Goal: Contribute content

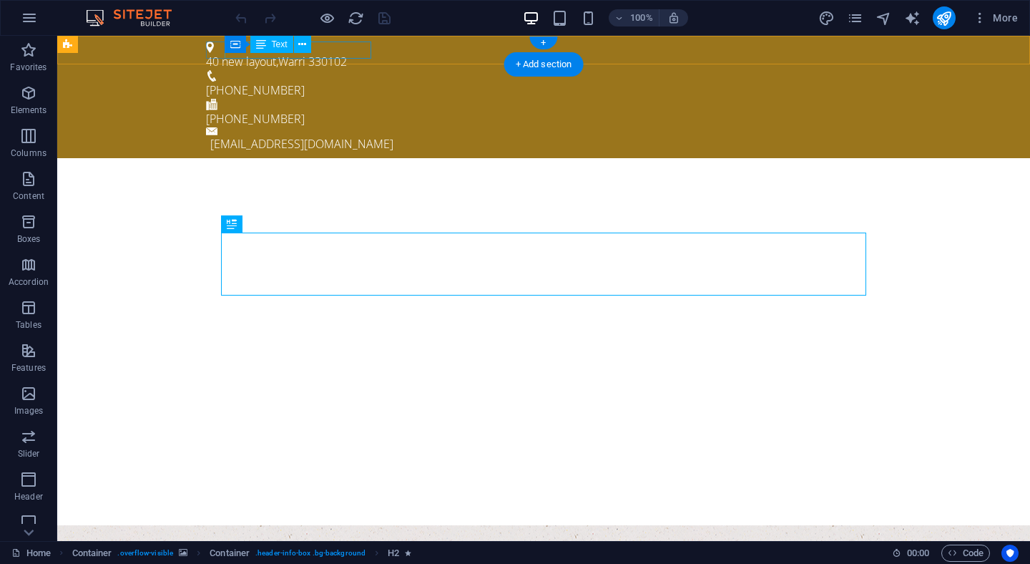
click at [355, 53] on div "40 new layout , Warri 330102" at bounding box center [538, 61] width 664 height 17
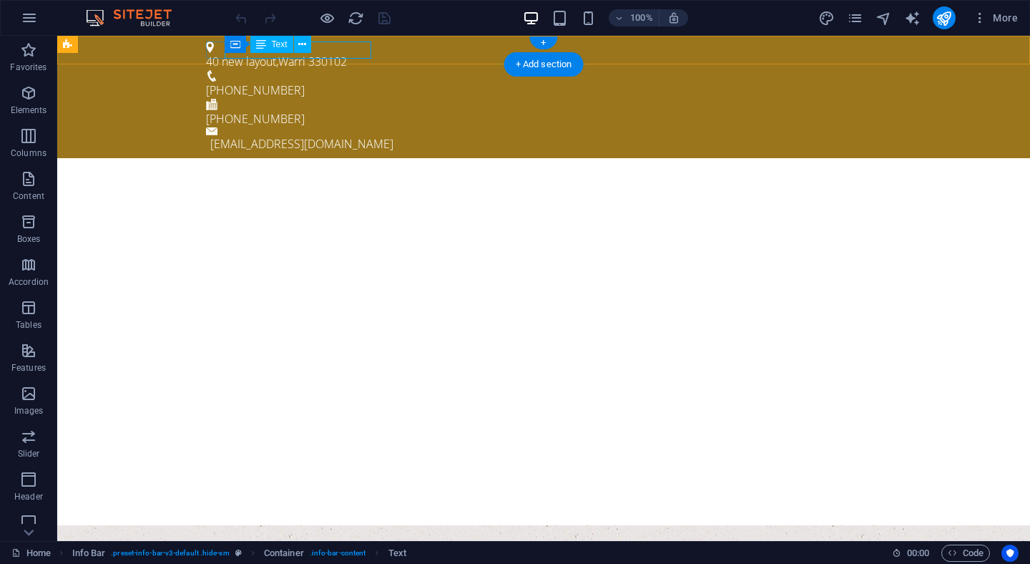
click at [360, 53] on div "40 new layout , Warri 330102" at bounding box center [538, 61] width 664 height 17
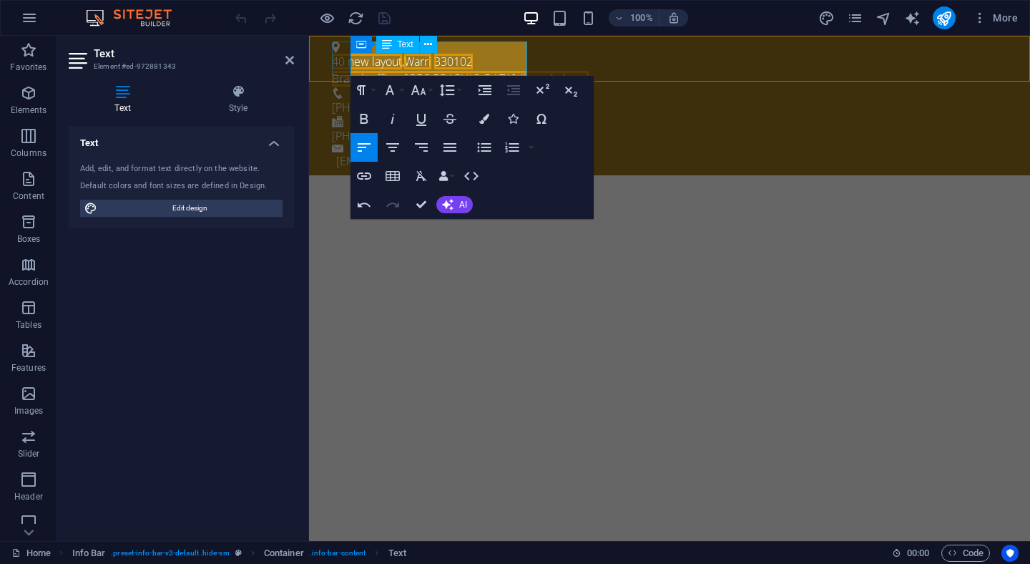
click at [504, 53] on p "40 new layout , Warri 330102" at bounding box center [664, 61] width 664 height 17
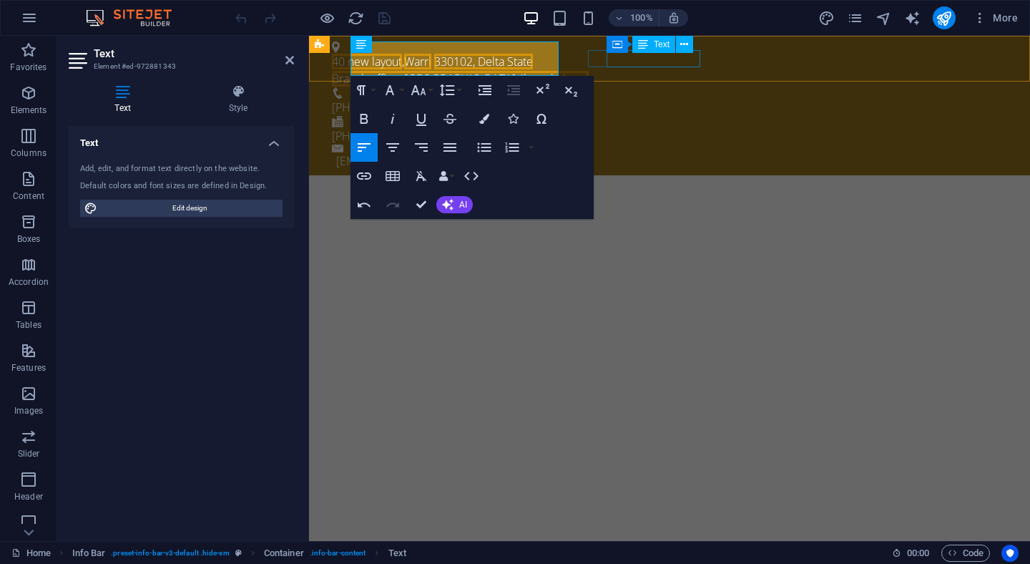
click at [646, 99] on div "[PHONE_NUMBER]" at bounding box center [664, 107] width 664 height 17
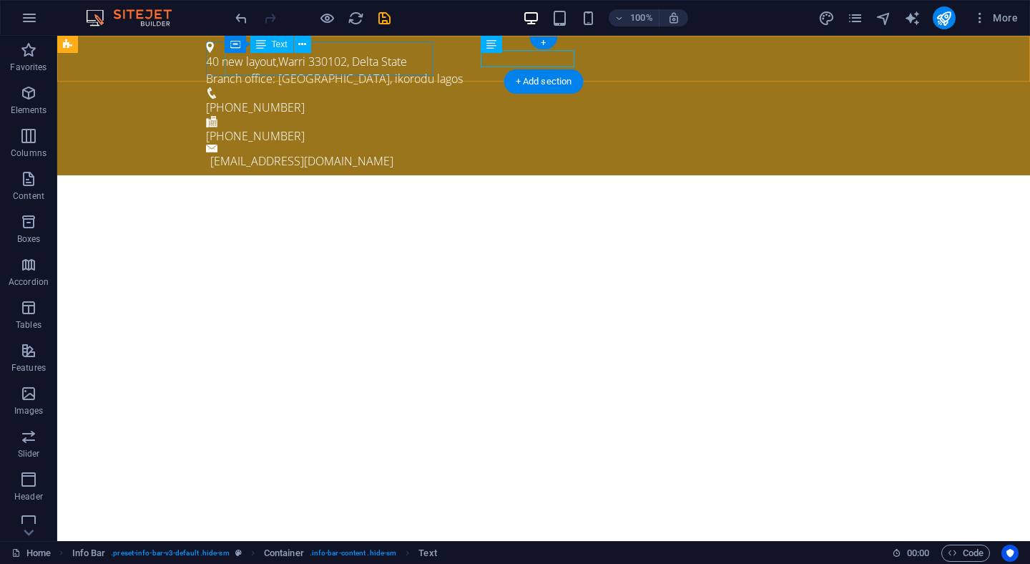
click at [234, 72] on div "40 new layout , Warri 330102, Delta State Branch office: [GEOGRAPHIC_DATA], [GE…" at bounding box center [538, 70] width 664 height 34
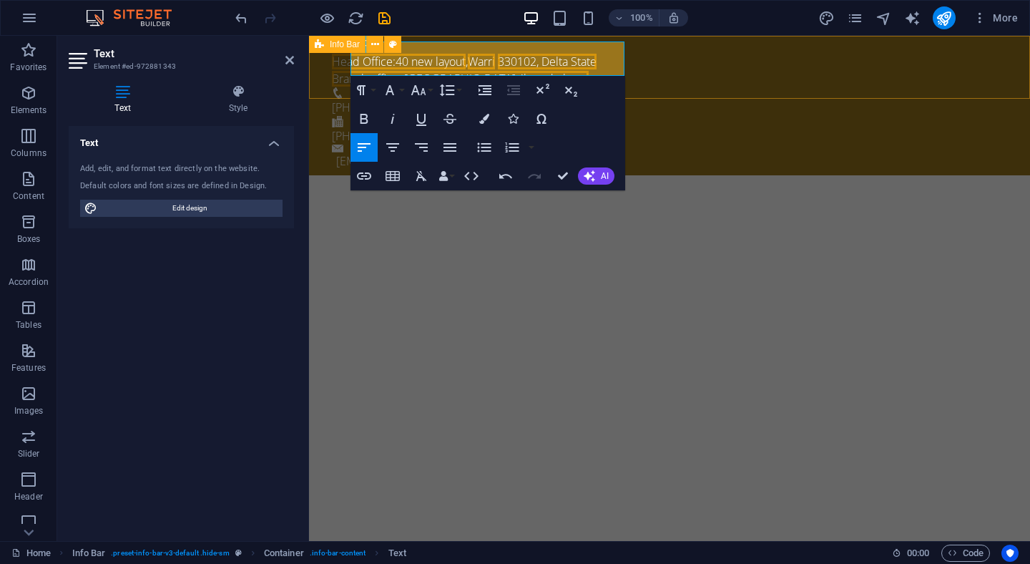
click at [632, 82] on div "Head Office: 40 new layout , Warri 330102, Delta State Branch office: [GEOGRAPH…" at bounding box center [669, 105] width 721 height 139
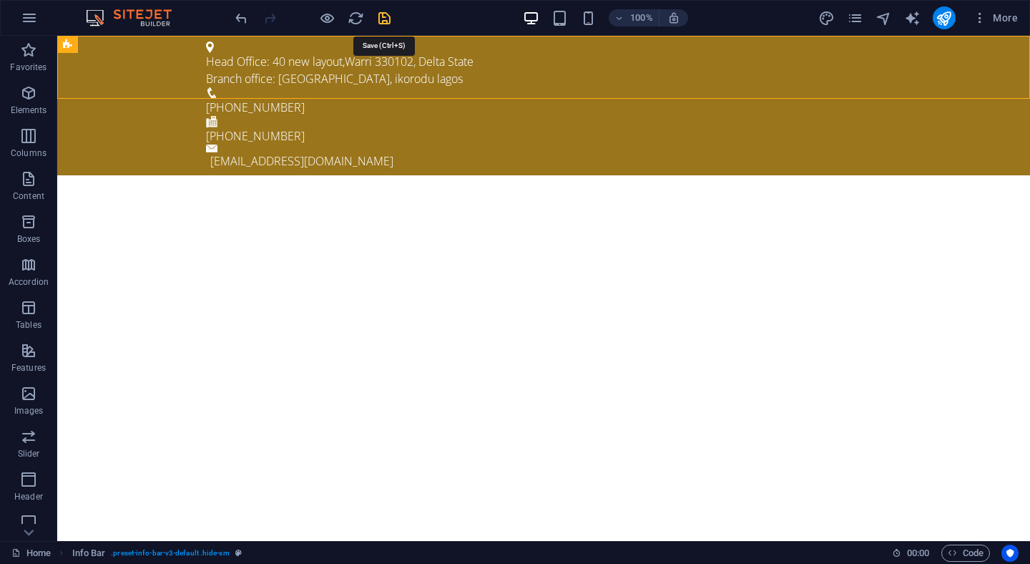
click at [385, 16] on icon "save" at bounding box center [384, 18] width 16 height 16
checkbox input "false"
click at [385, 20] on div at bounding box center [312, 17] width 160 height 23
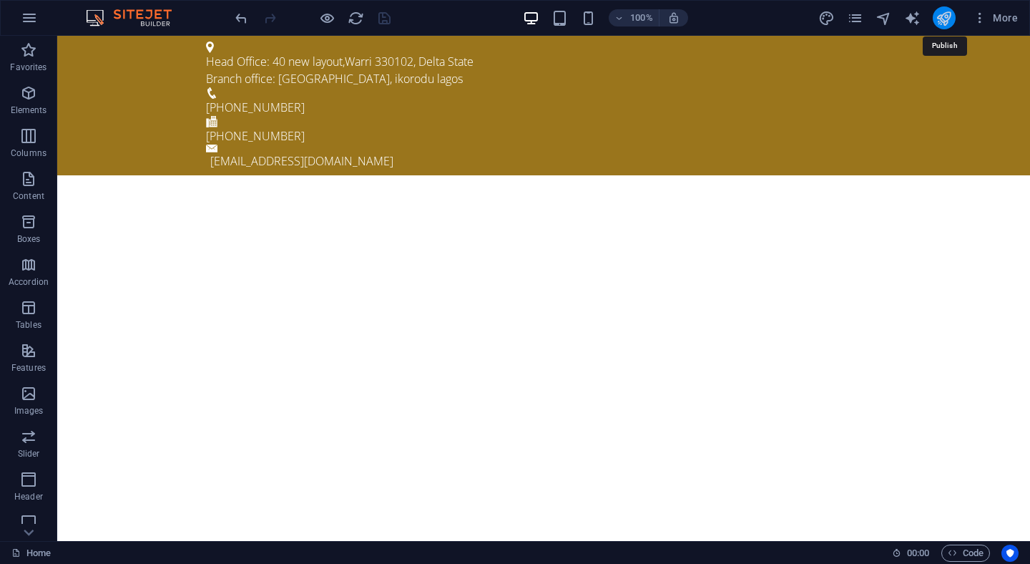
click at [946, 16] on icon "publish" at bounding box center [943, 18] width 16 height 16
